Goal: Find specific page/section: Find specific page/section

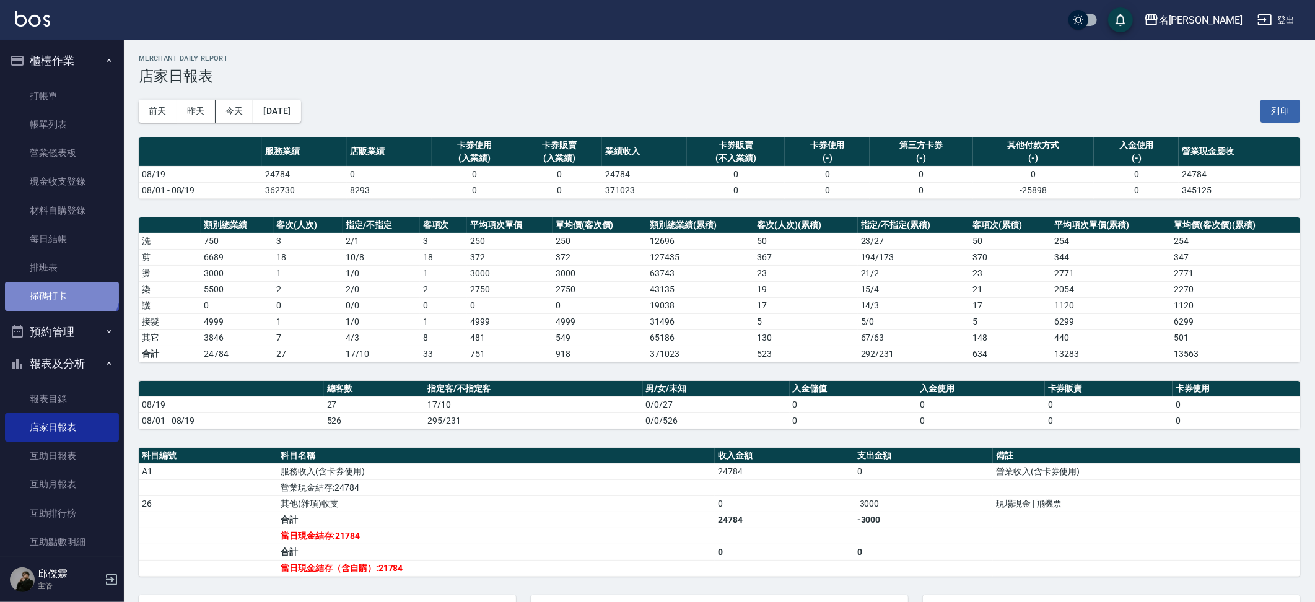
click at [60, 284] on link "掃碼打卡" at bounding box center [62, 296] width 114 height 28
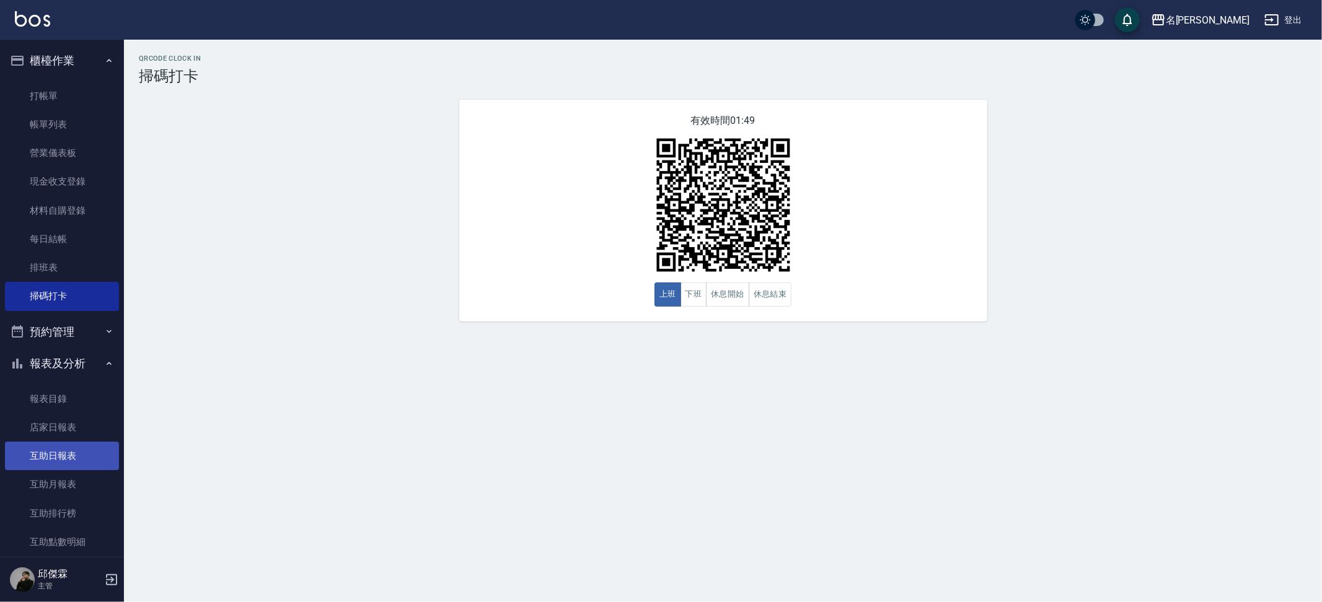
click at [68, 446] on link "互助日報表" at bounding box center [62, 456] width 114 height 28
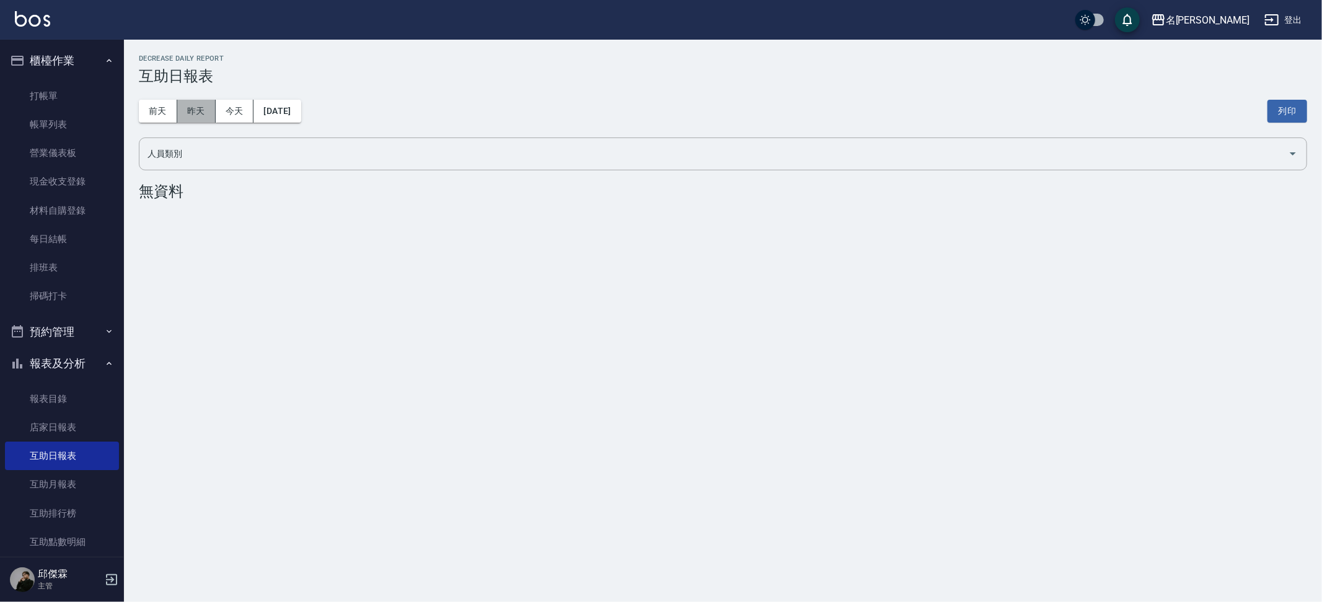
click at [195, 112] on button "昨天" at bounding box center [196, 111] width 38 height 23
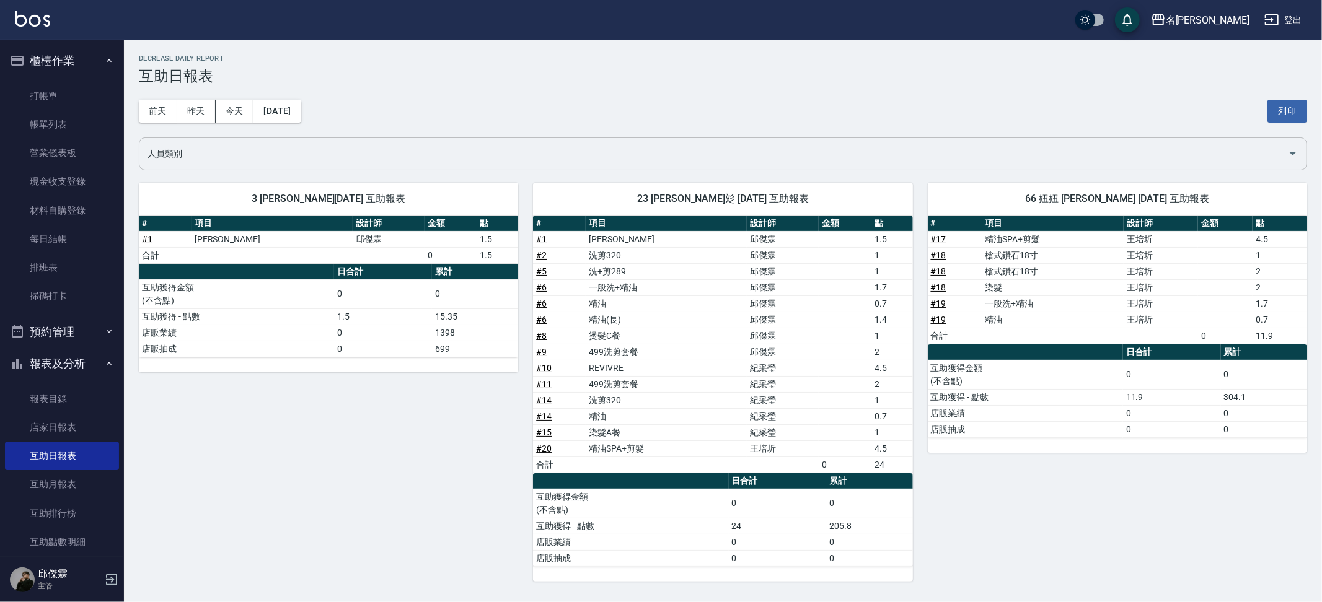
click at [724, 138] on div "人員類別" at bounding box center [723, 154] width 1168 height 33
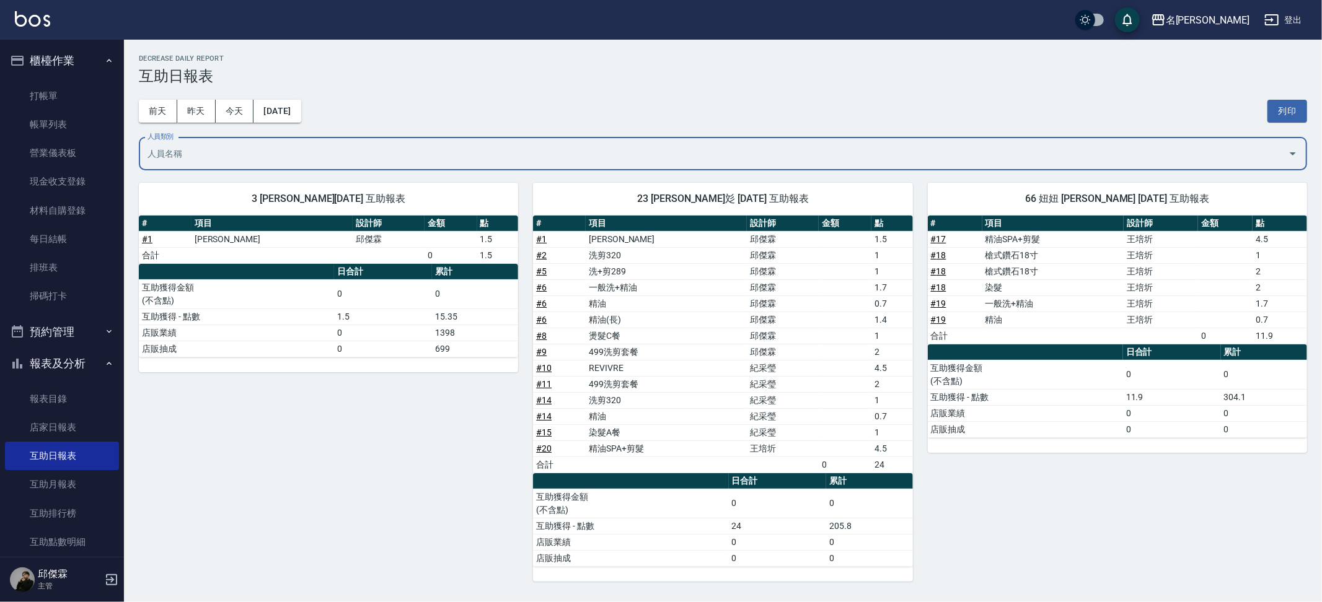
click at [758, 143] on input "人員類別" at bounding box center [713, 154] width 1138 height 22
